Goal: Information Seeking & Learning: Learn about a topic

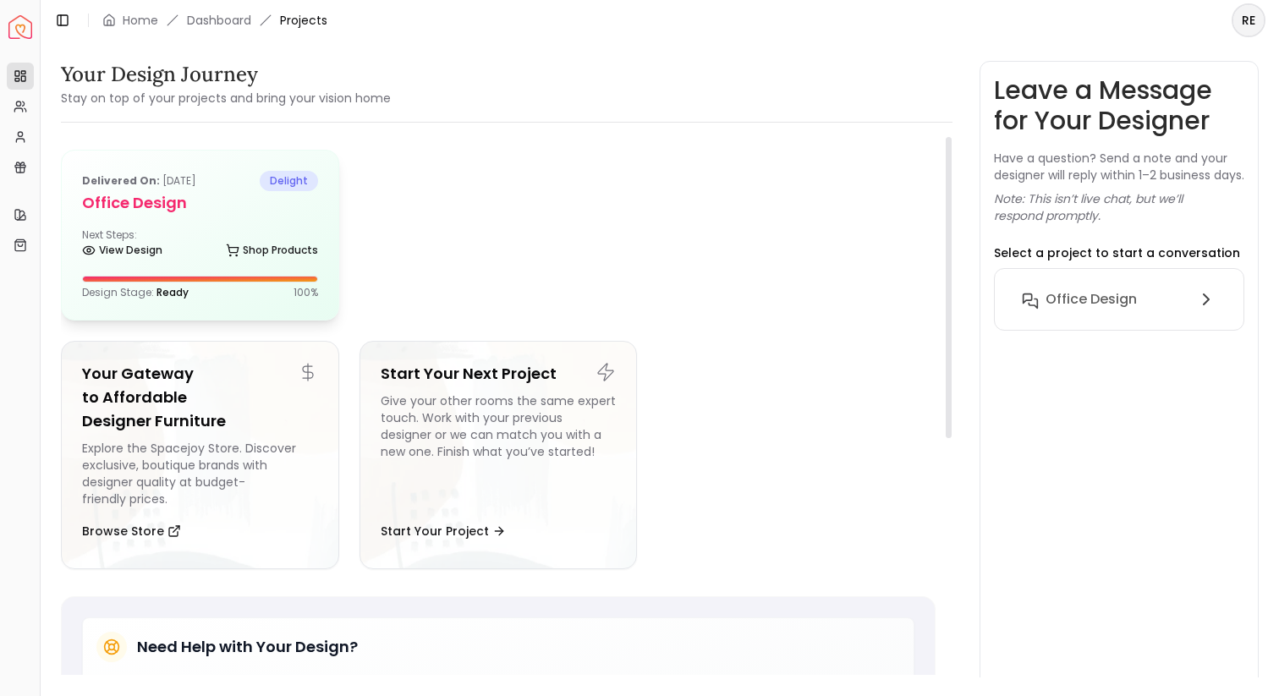
click at [201, 207] on h5 "Office Design" at bounding box center [200, 203] width 236 height 24
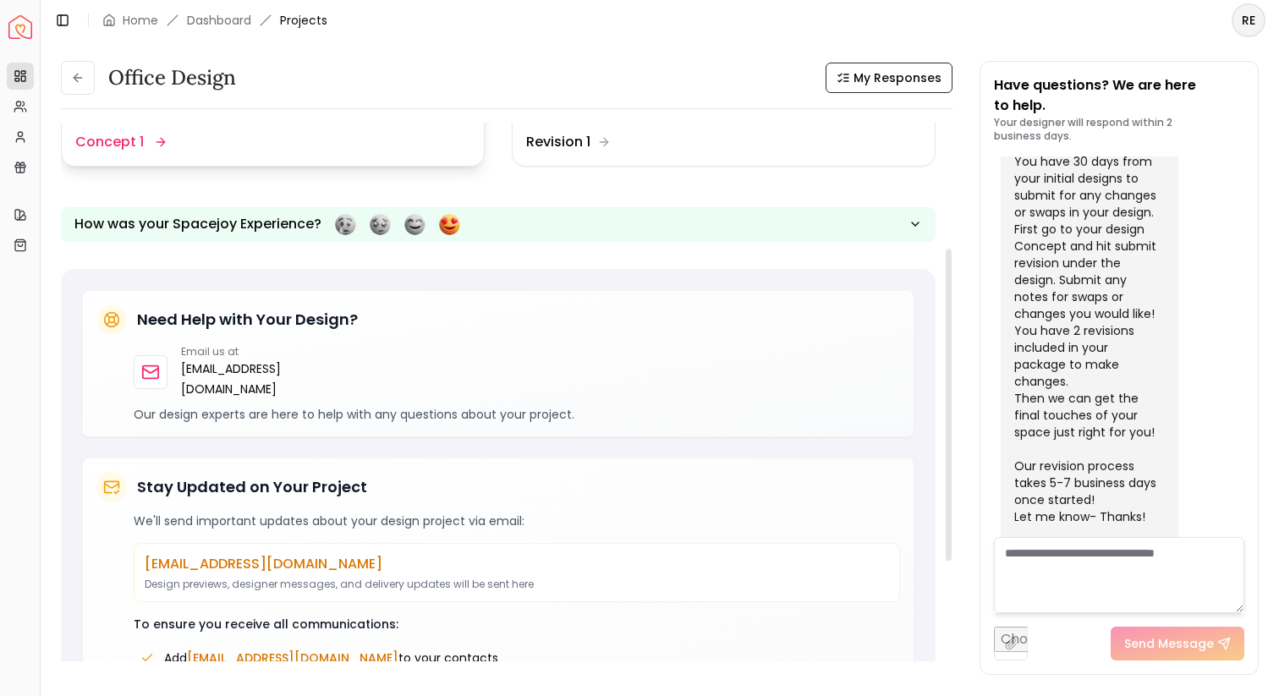
scroll to position [411, 0]
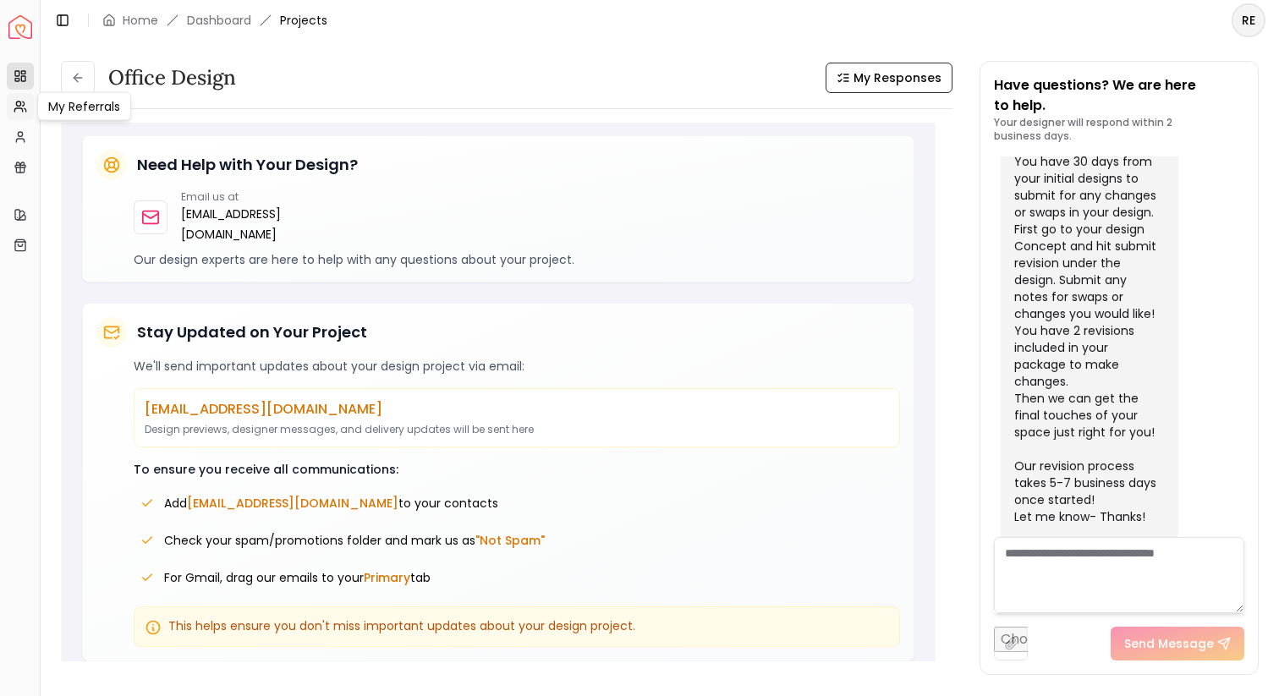
click at [18, 110] on icon at bounding box center [21, 107] width 14 height 14
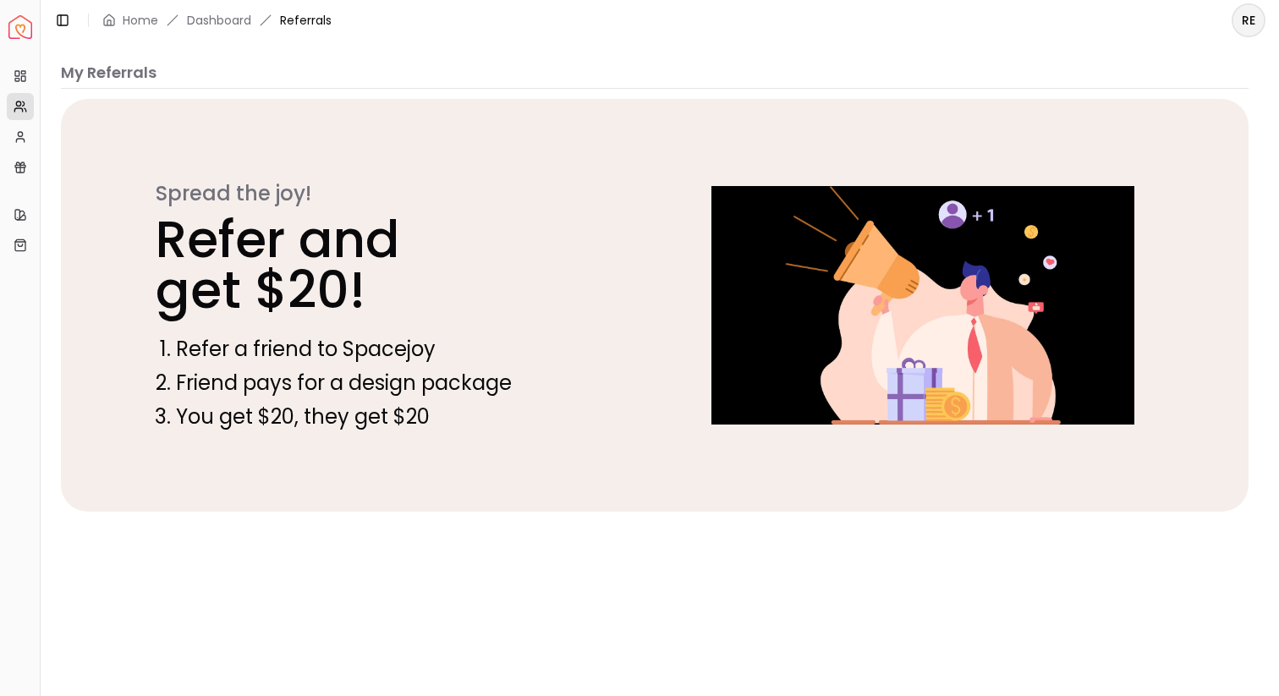
click at [18, 31] on img "Spacejoy" at bounding box center [20, 27] width 24 height 24
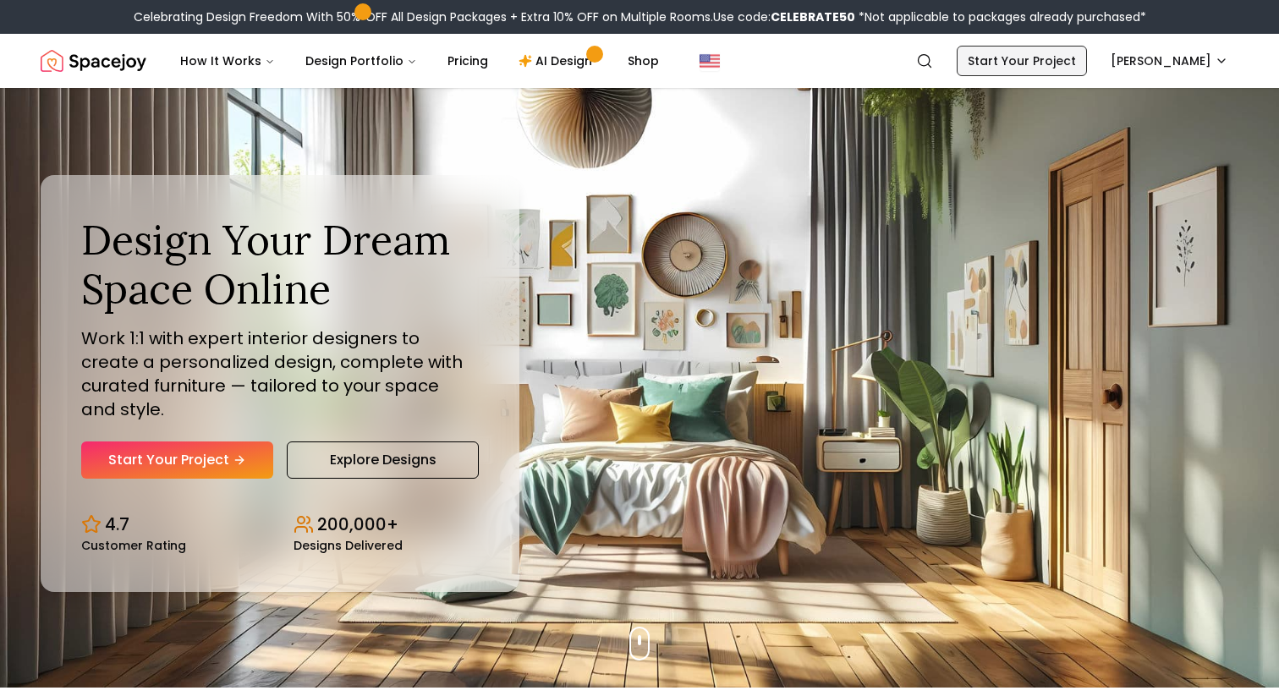
scroll to position [8, 0]
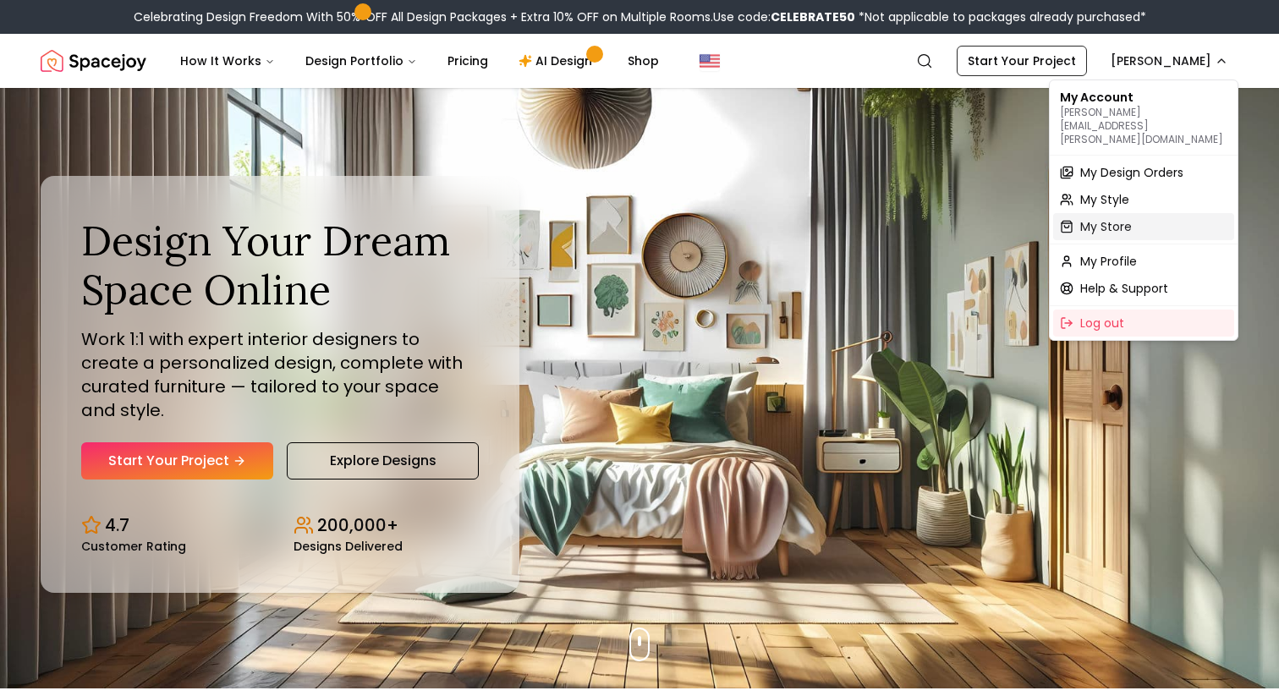
click at [1100, 218] on span "My Store" at bounding box center [1107, 226] width 52 height 17
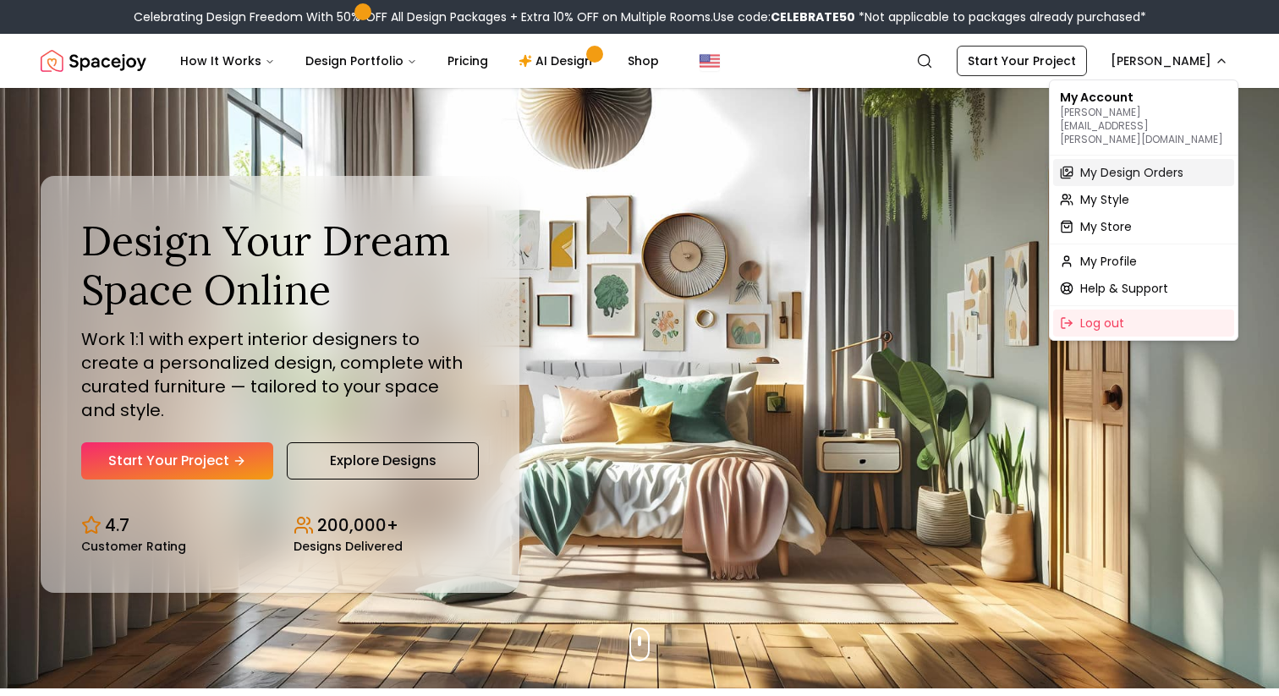
click at [1105, 164] on span "My Design Orders" at bounding box center [1132, 172] width 103 height 17
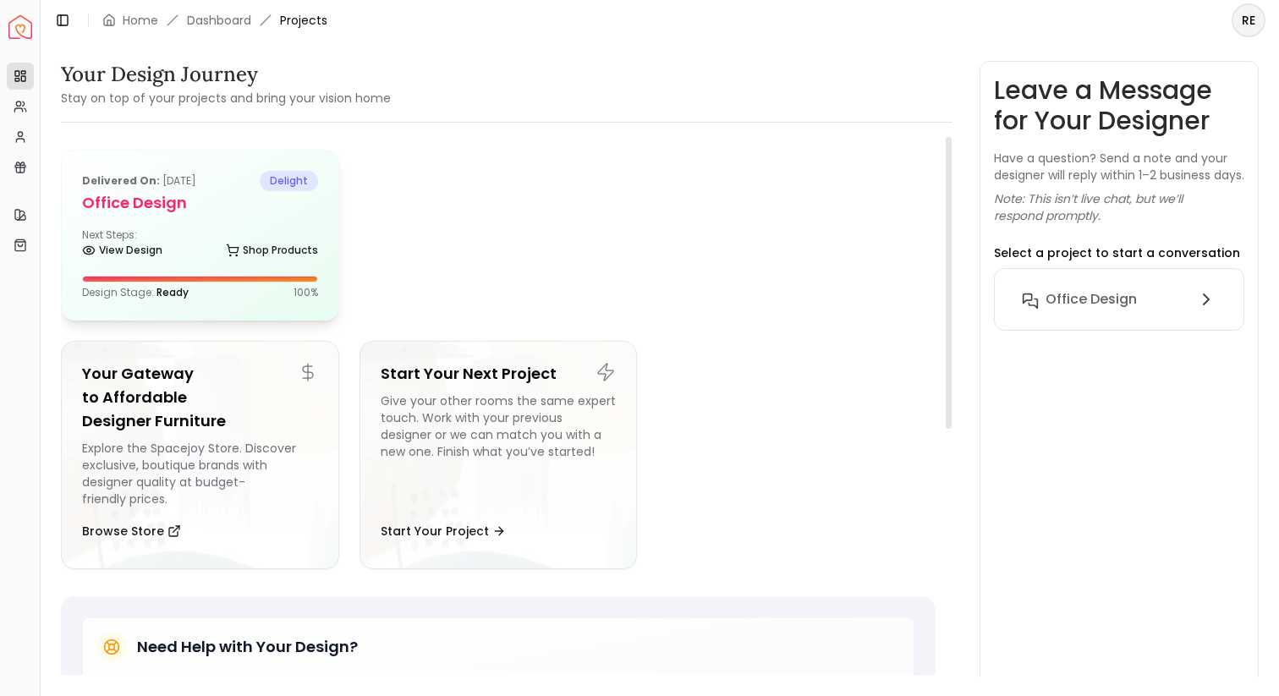
click at [118, 179] on b "Delivered on:" at bounding box center [121, 180] width 78 height 14
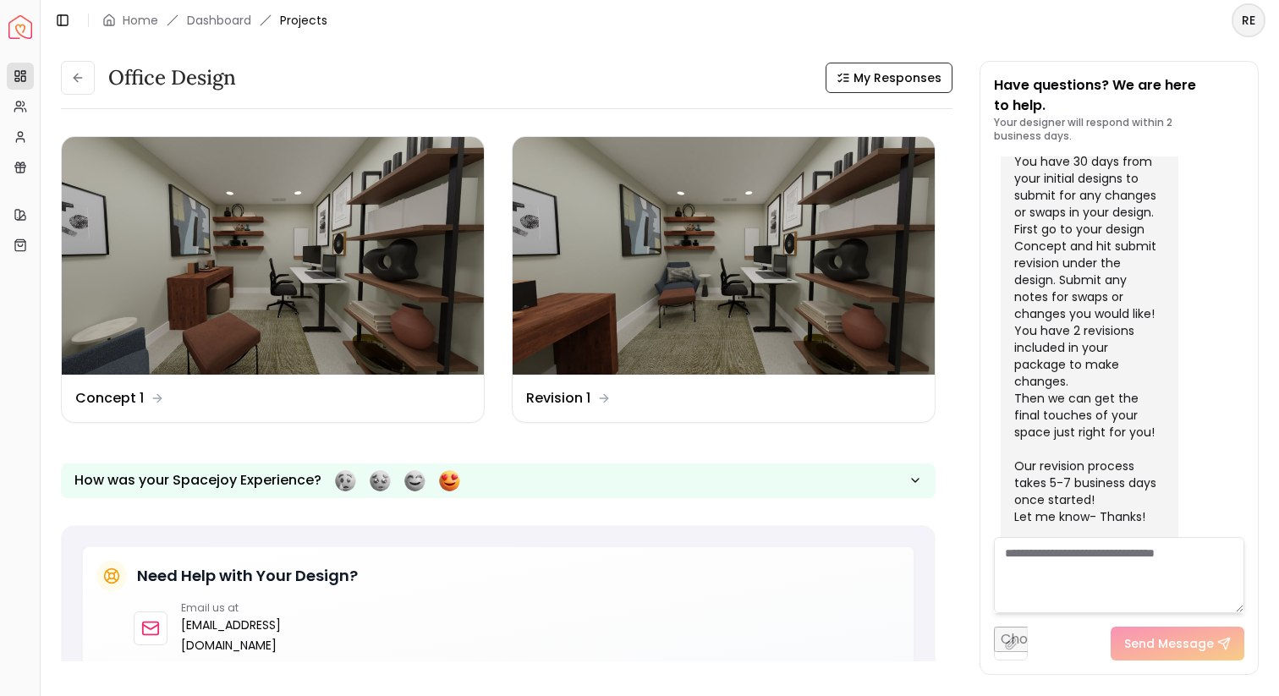
click at [1242, 26] on html "Spacejoy Dashboard Overview Projects My Referrals My Profile Gift Card Balance …" at bounding box center [639, 348] width 1279 height 696
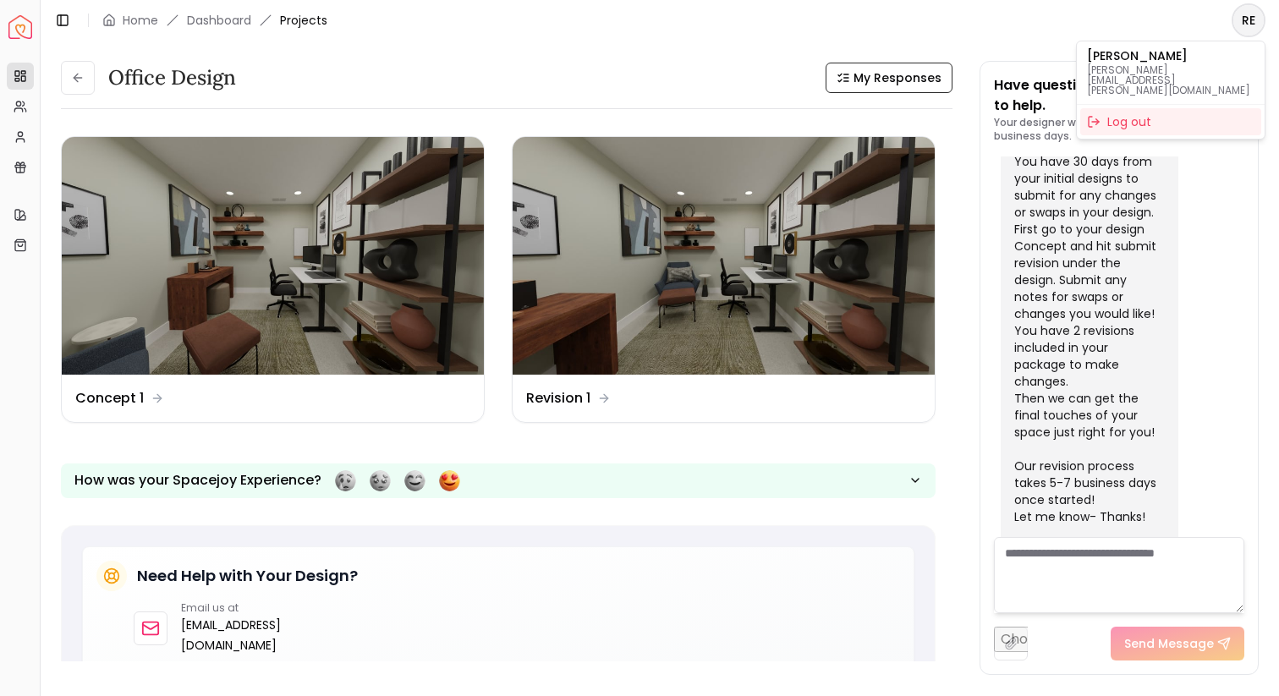
click at [1107, 62] on p "[PERSON_NAME]" at bounding box center [1171, 56] width 168 height 12
click at [115, 18] on html "Spacejoy Dashboard Overview Projects My Referrals My Profile Gift Card Balance …" at bounding box center [639, 348] width 1279 height 696
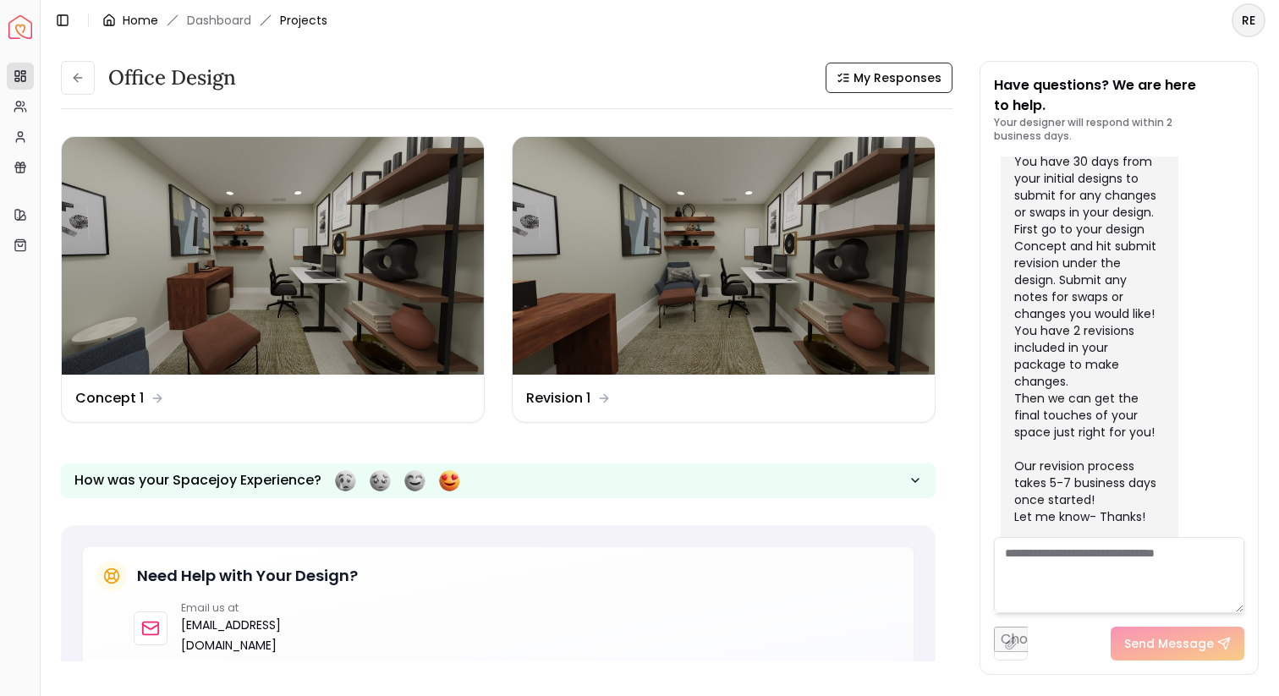
click at [115, 21] on icon "breadcrumb" at bounding box center [109, 21] width 14 height 14
click at [147, 19] on link "Home" at bounding box center [141, 20] width 36 height 17
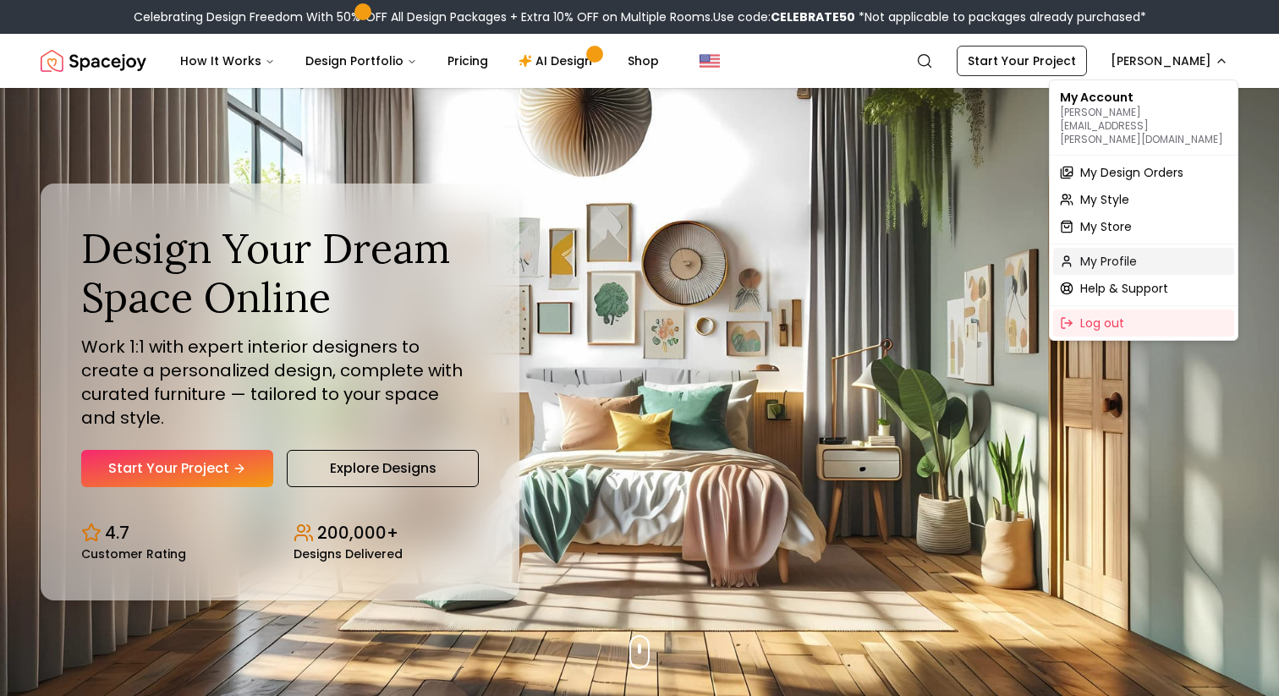
click at [1104, 253] on span "My Profile" at bounding box center [1109, 261] width 57 height 17
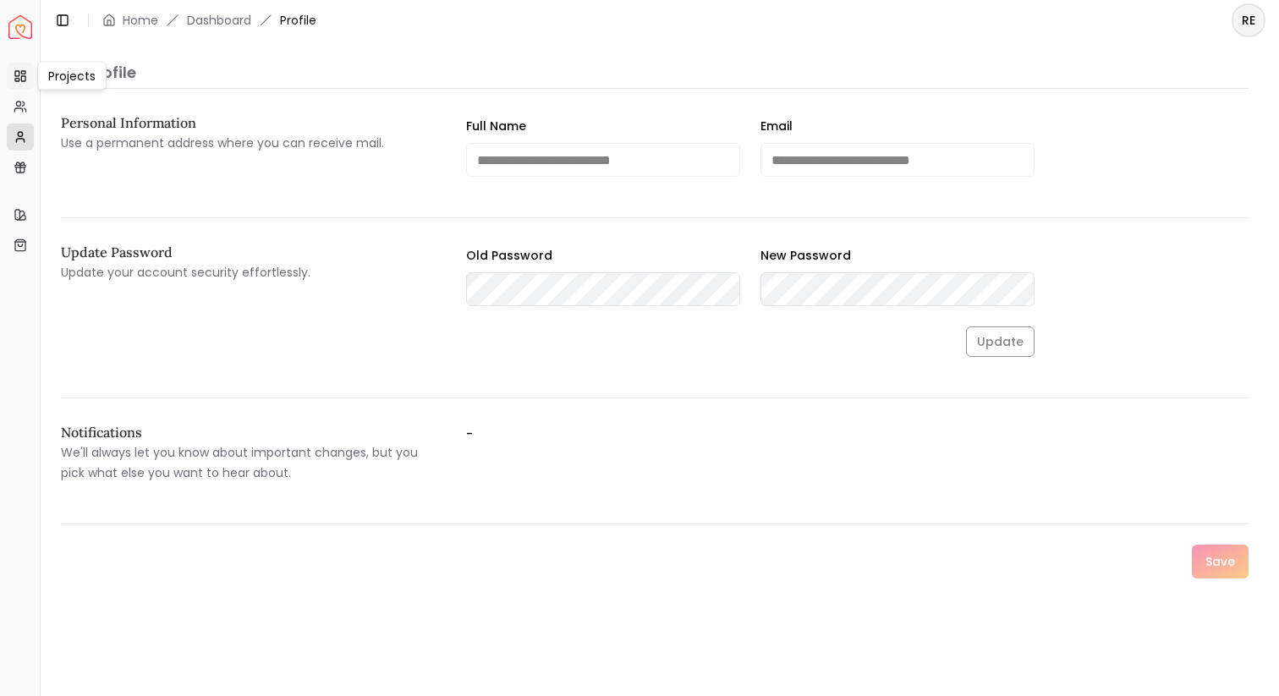
click at [17, 69] on icon at bounding box center [21, 76] width 14 height 14
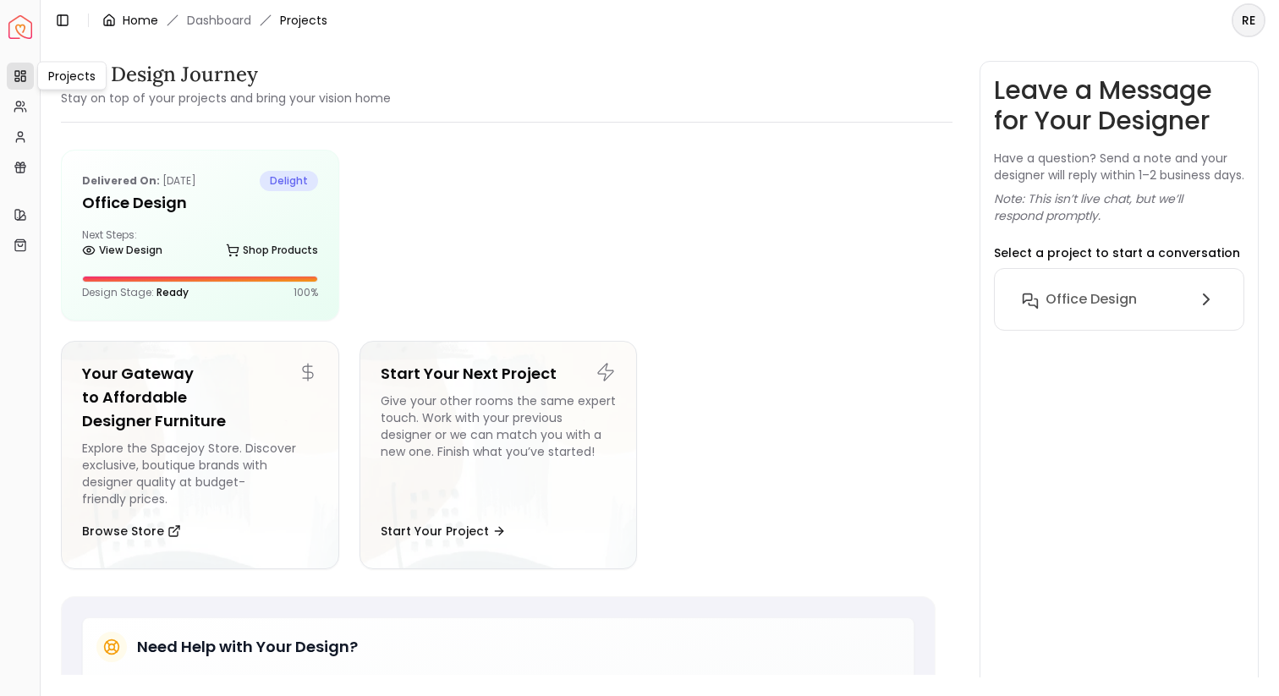
click at [135, 23] on link "Home" at bounding box center [141, 20] width 36 height 17
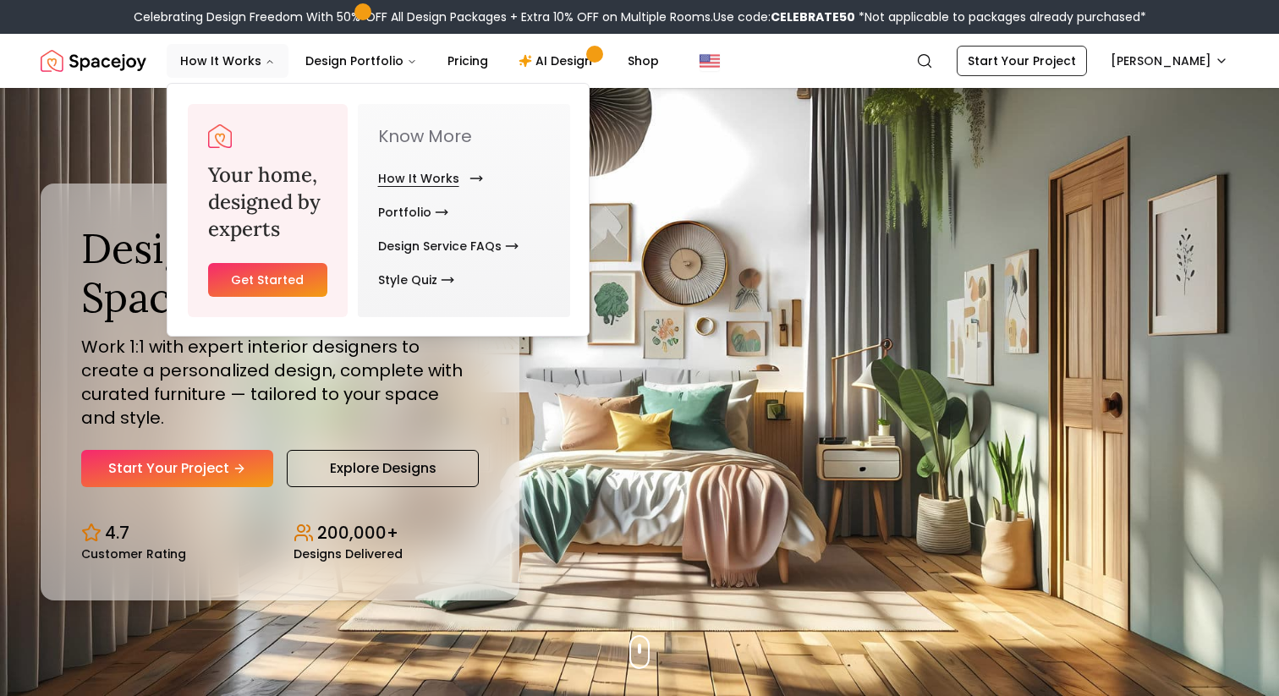
click at [410, 176] on link "How It Works" at bounding box center [427, 179] width 98 height 34
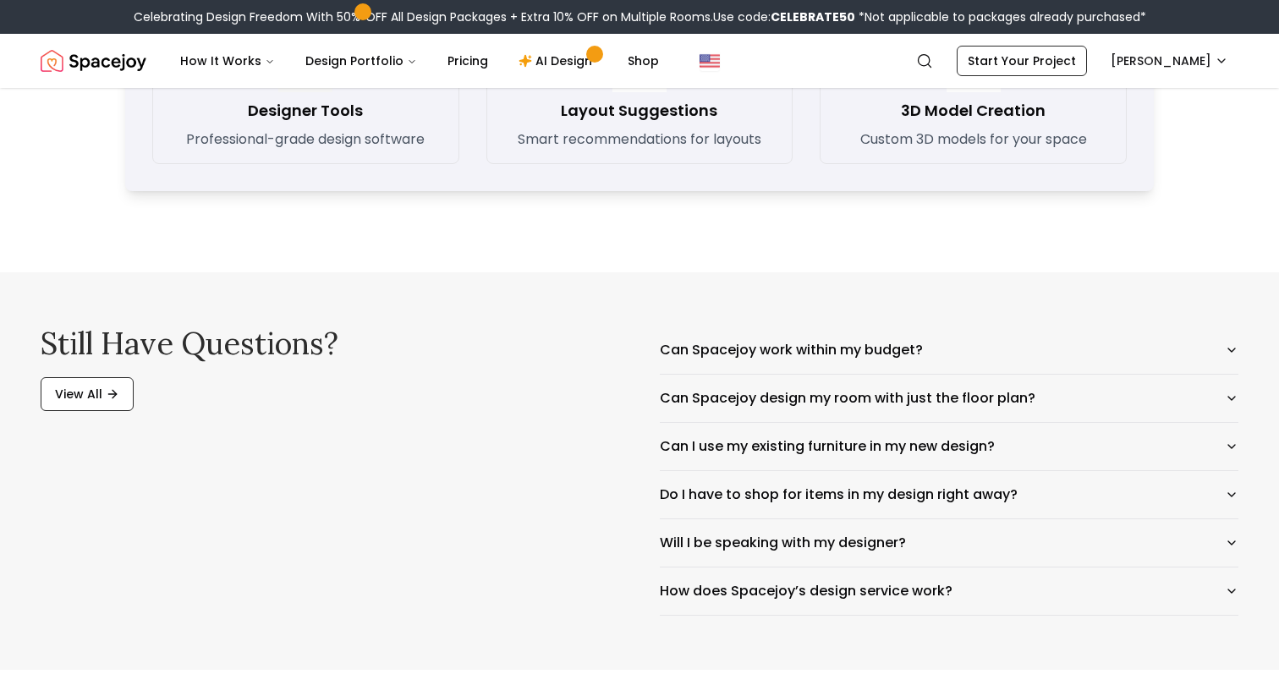
scroll to position [2588, 0]
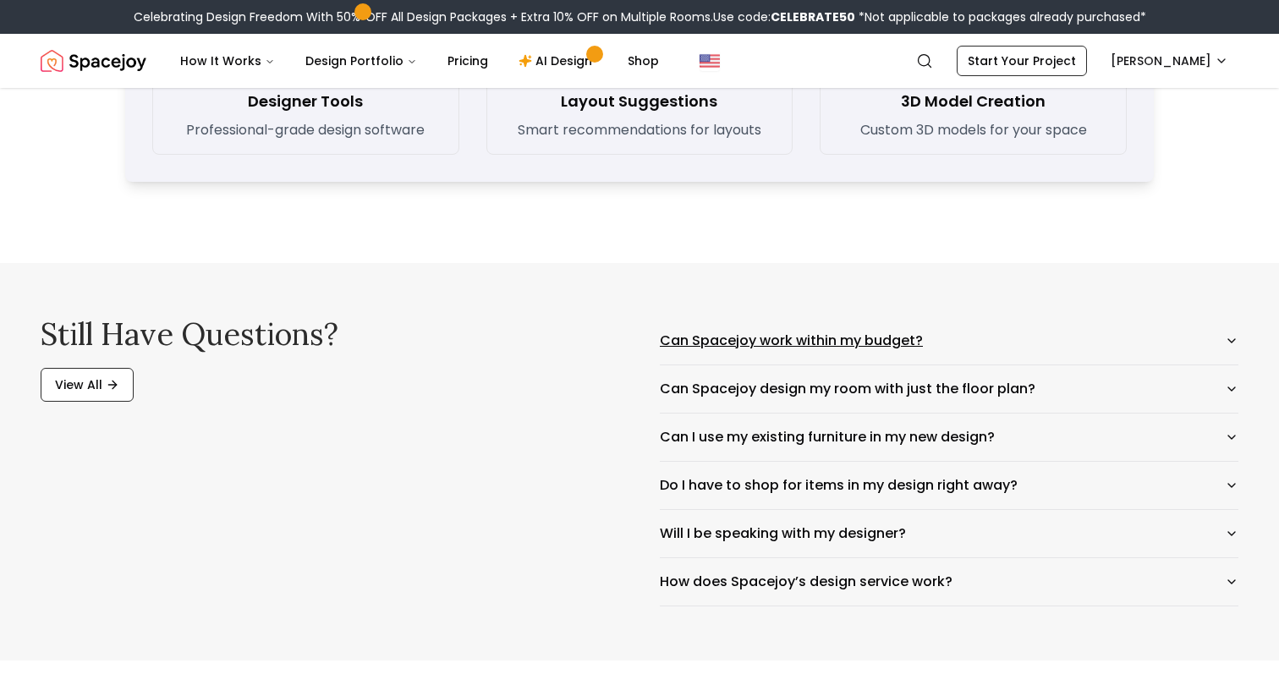
click at [813, 349] on button "Can Spacejoy work within my budget?" at bounding box center [949, 340] width 579 height 47
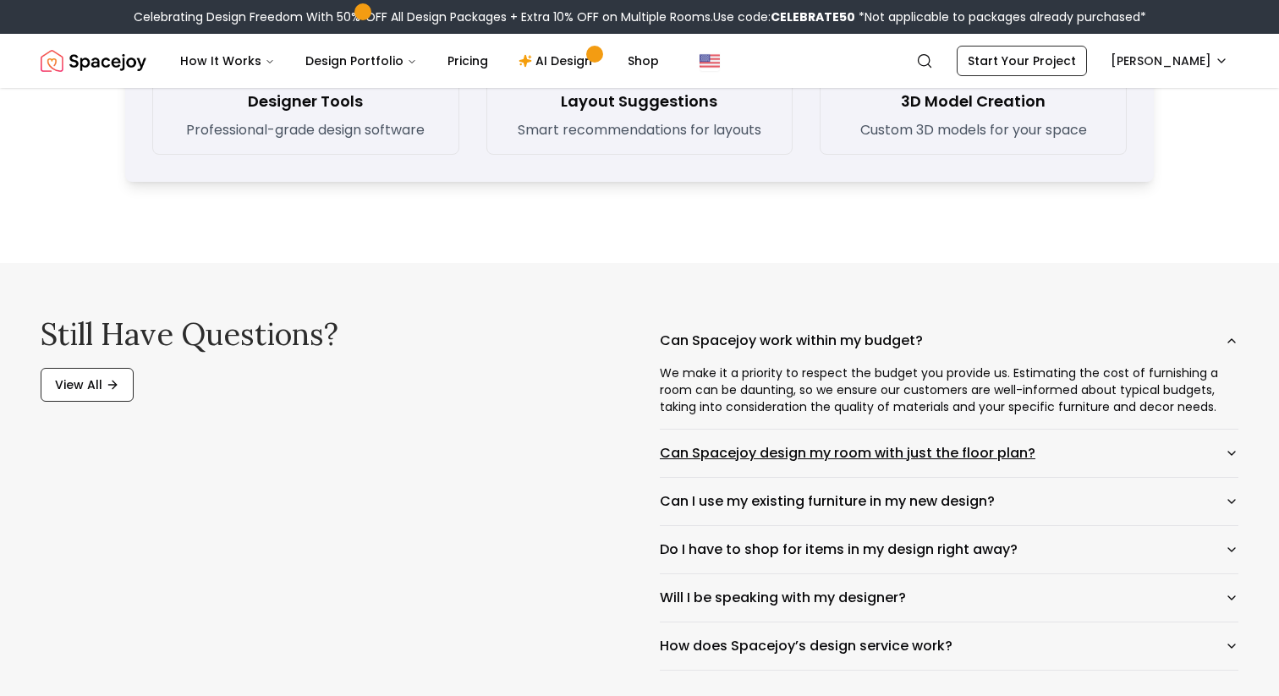
click at [872, 459] on button "Can Spacejoy design my room with just the floor plan?" at bounding box center [949, 453] width 579 height 47
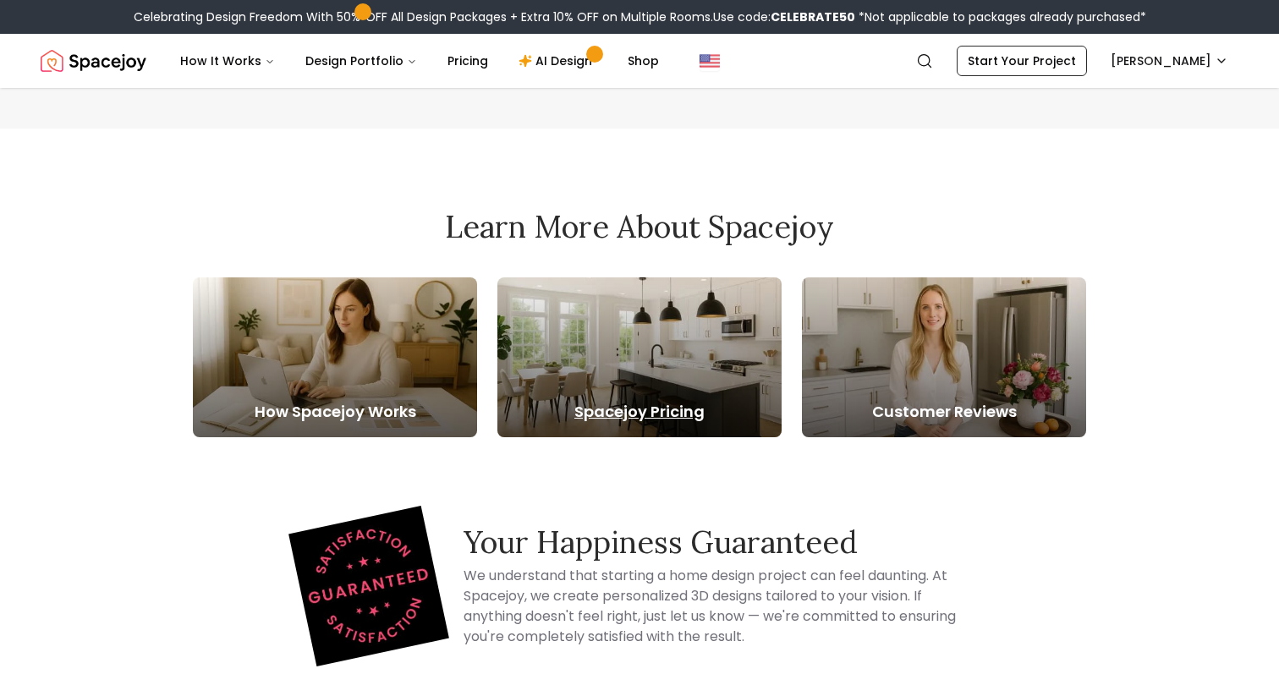
scroll to position [3214, 0]
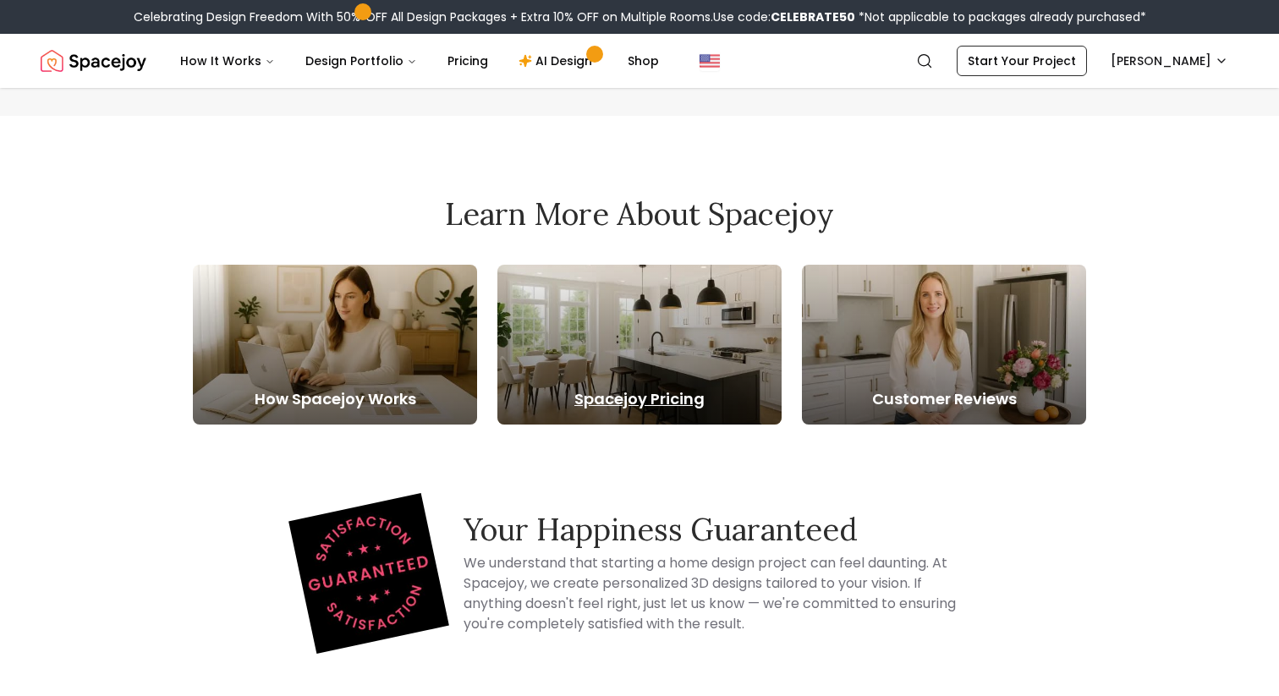
click at [689, 366] on div at bounding box center [640, 345] width 284 height 160
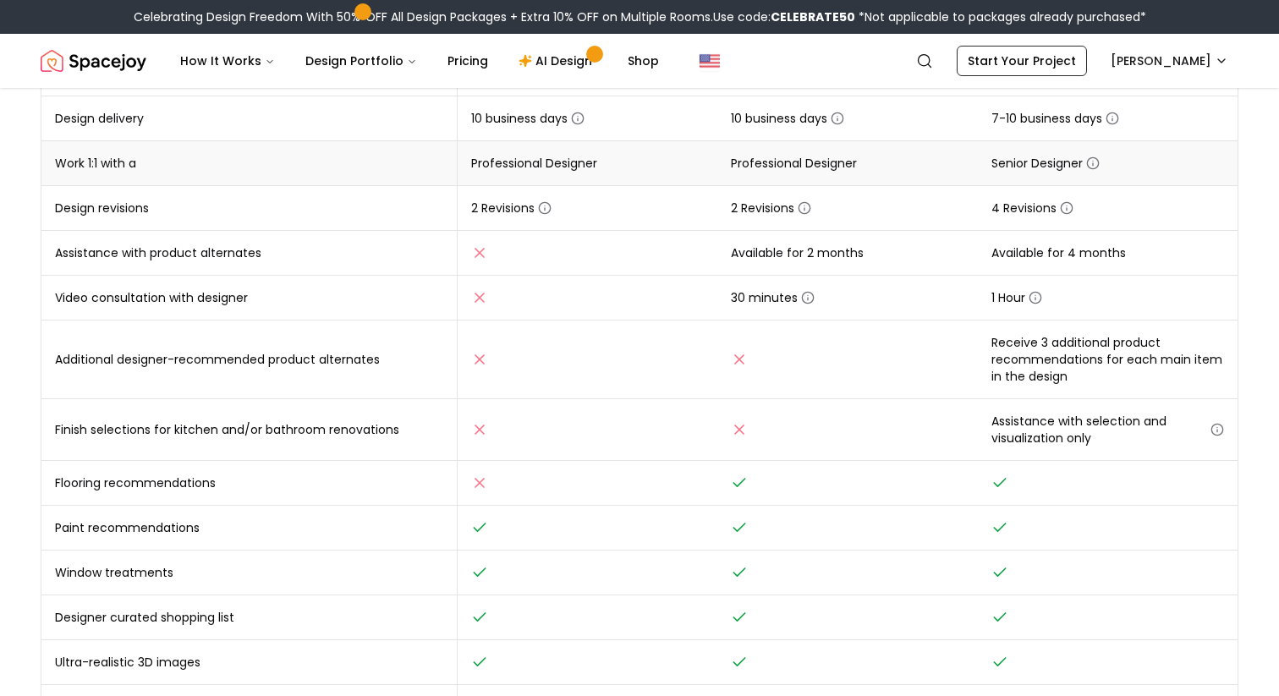
scroll to position [415, 0]
